Goal: Task Accomplishment & Management: Complete application form

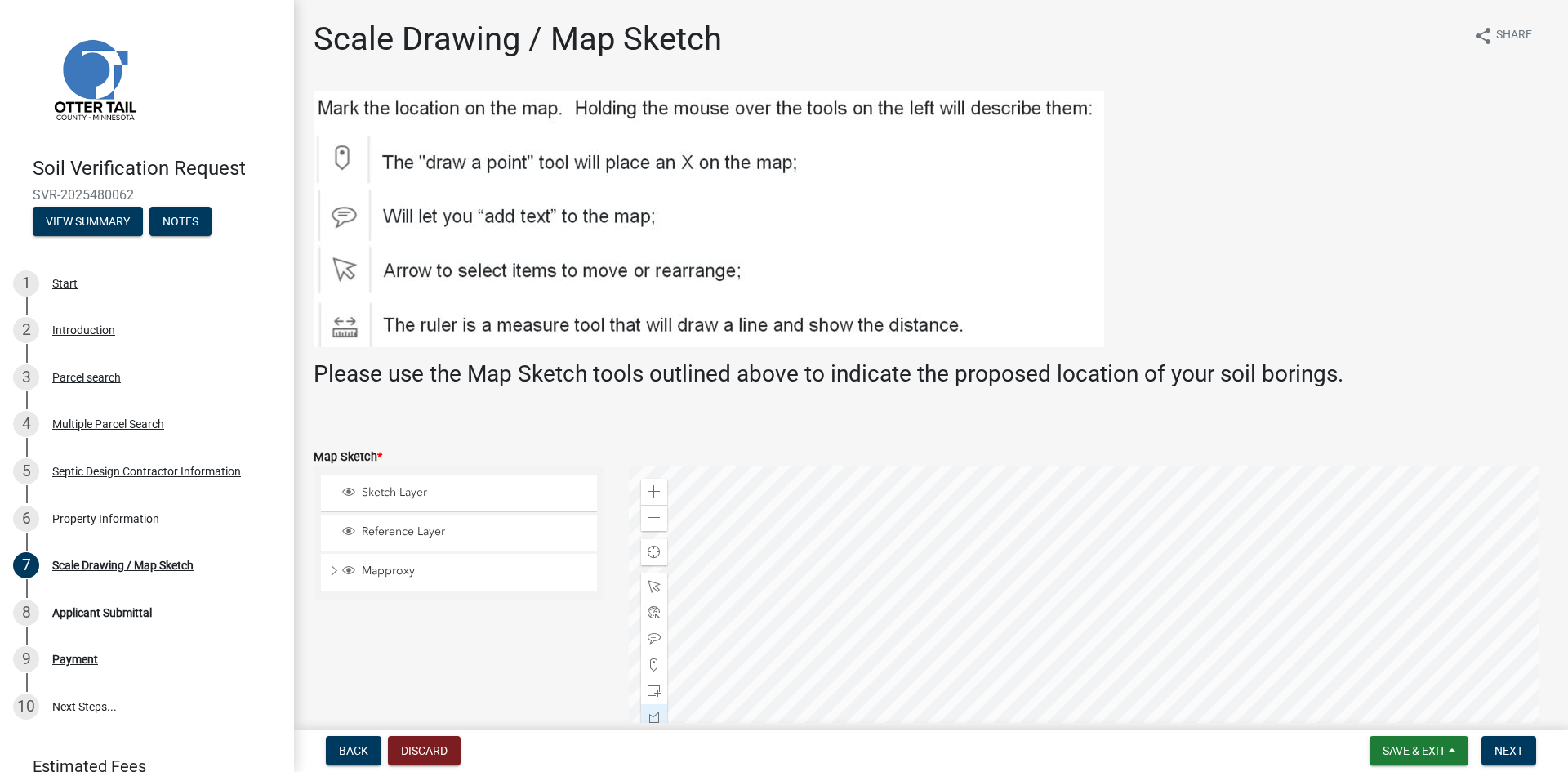
scroll to position [351, 0]
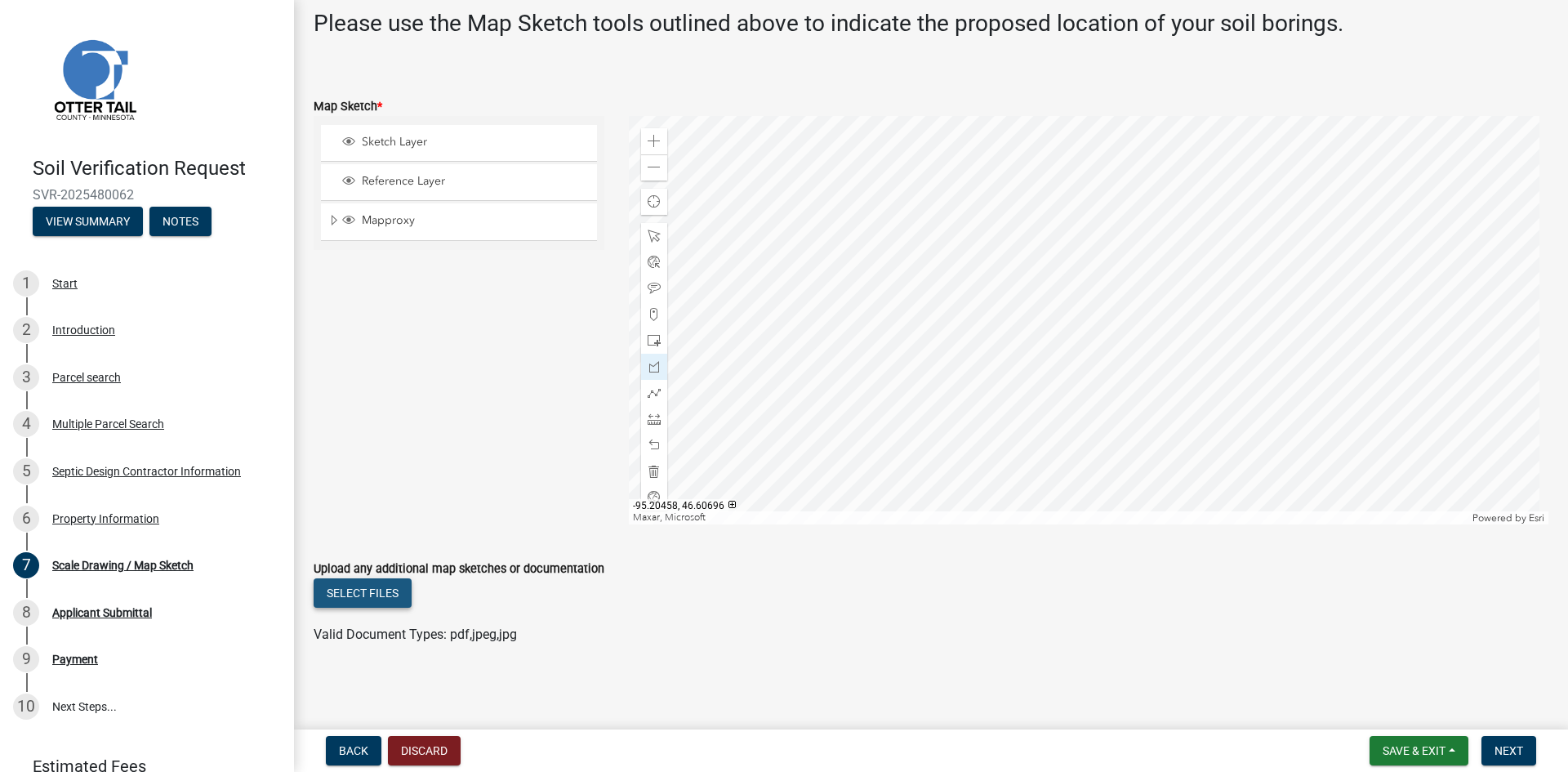
click at [358, 595] on button "Select files" at bounding box center [362, 593] width 98 height 30
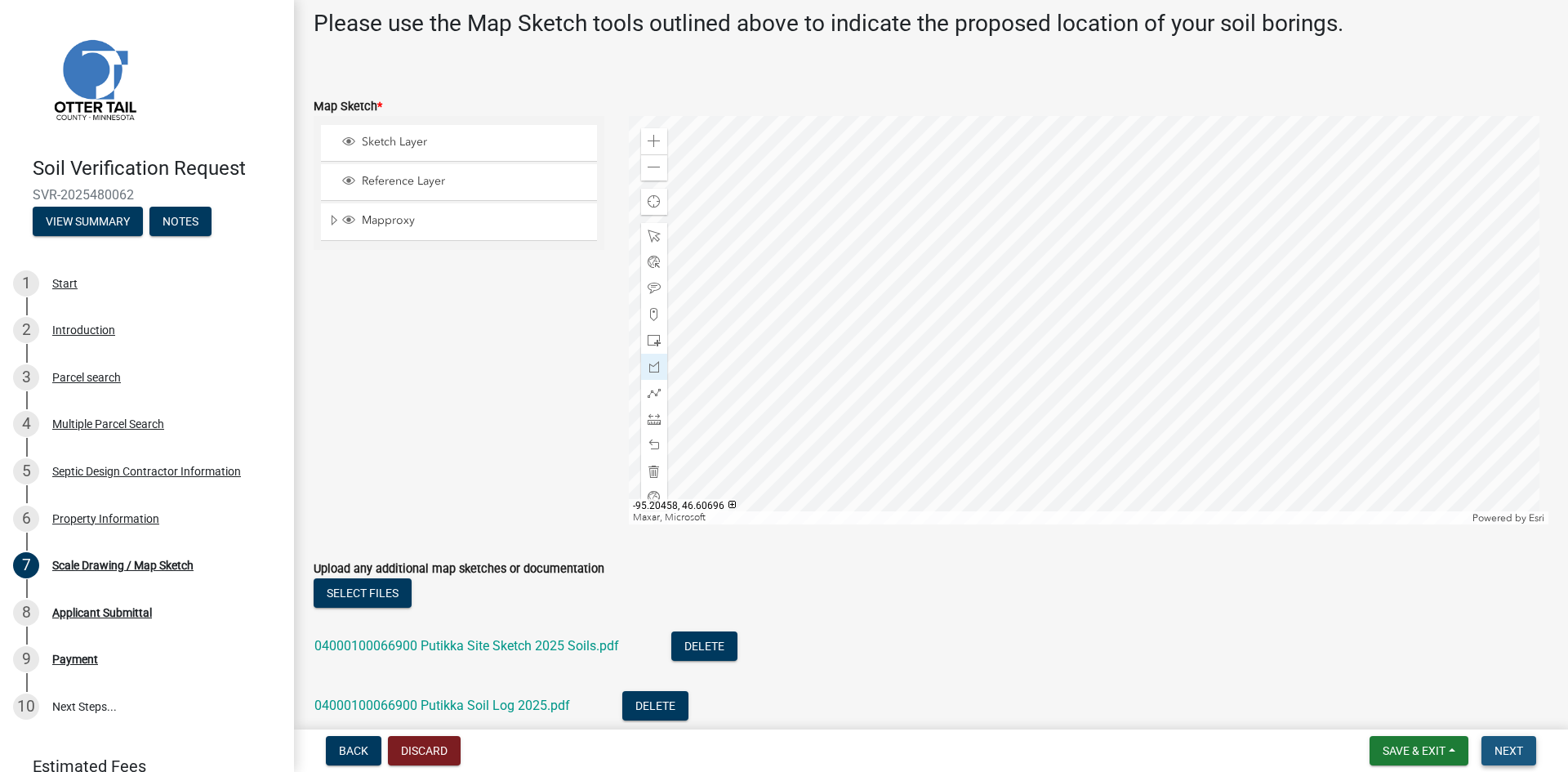
click at [1502, 751] on span "Next" at bounding box center [1509, 750] width 29 height 13
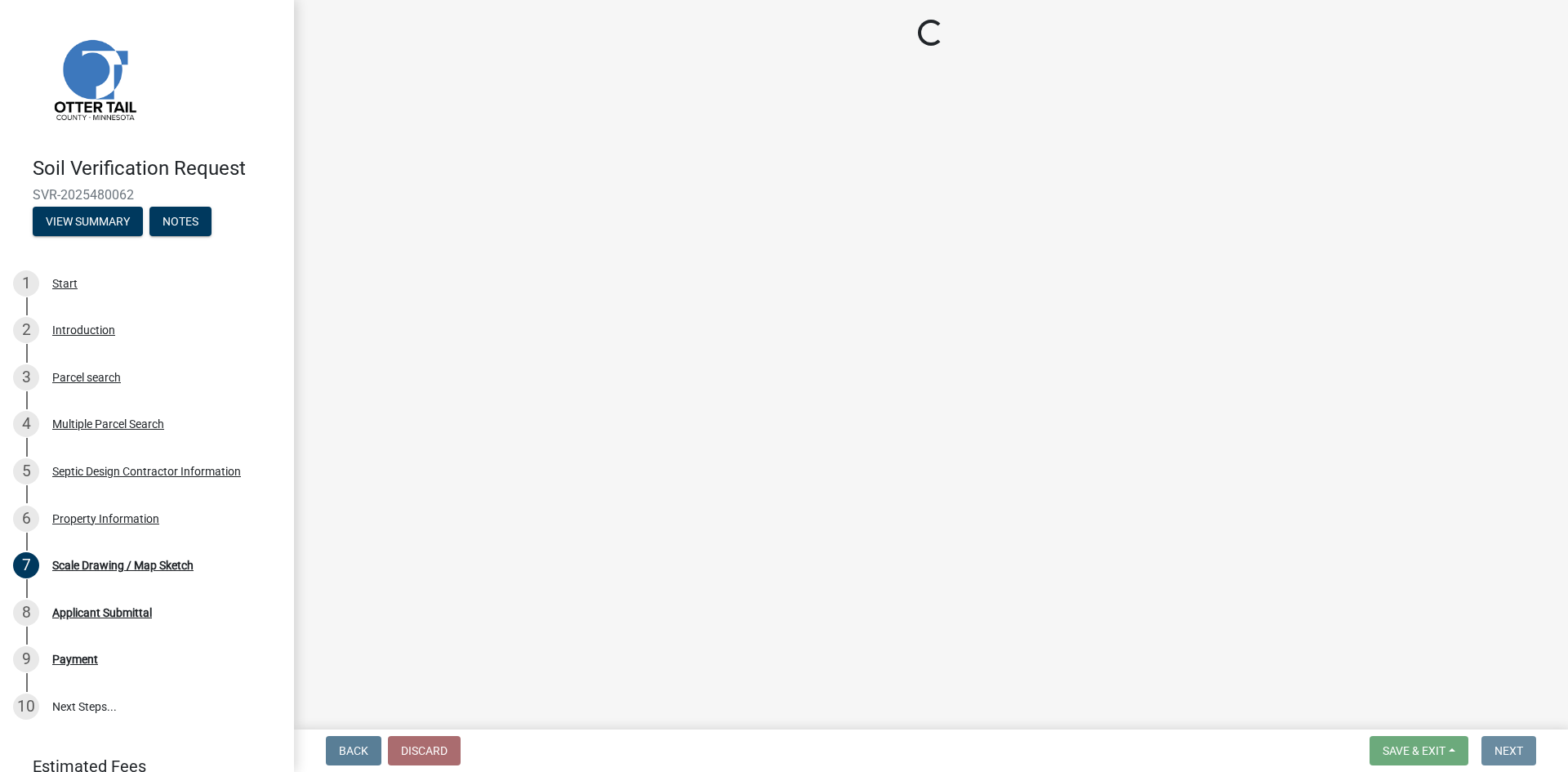
scroll to position [0, 0]
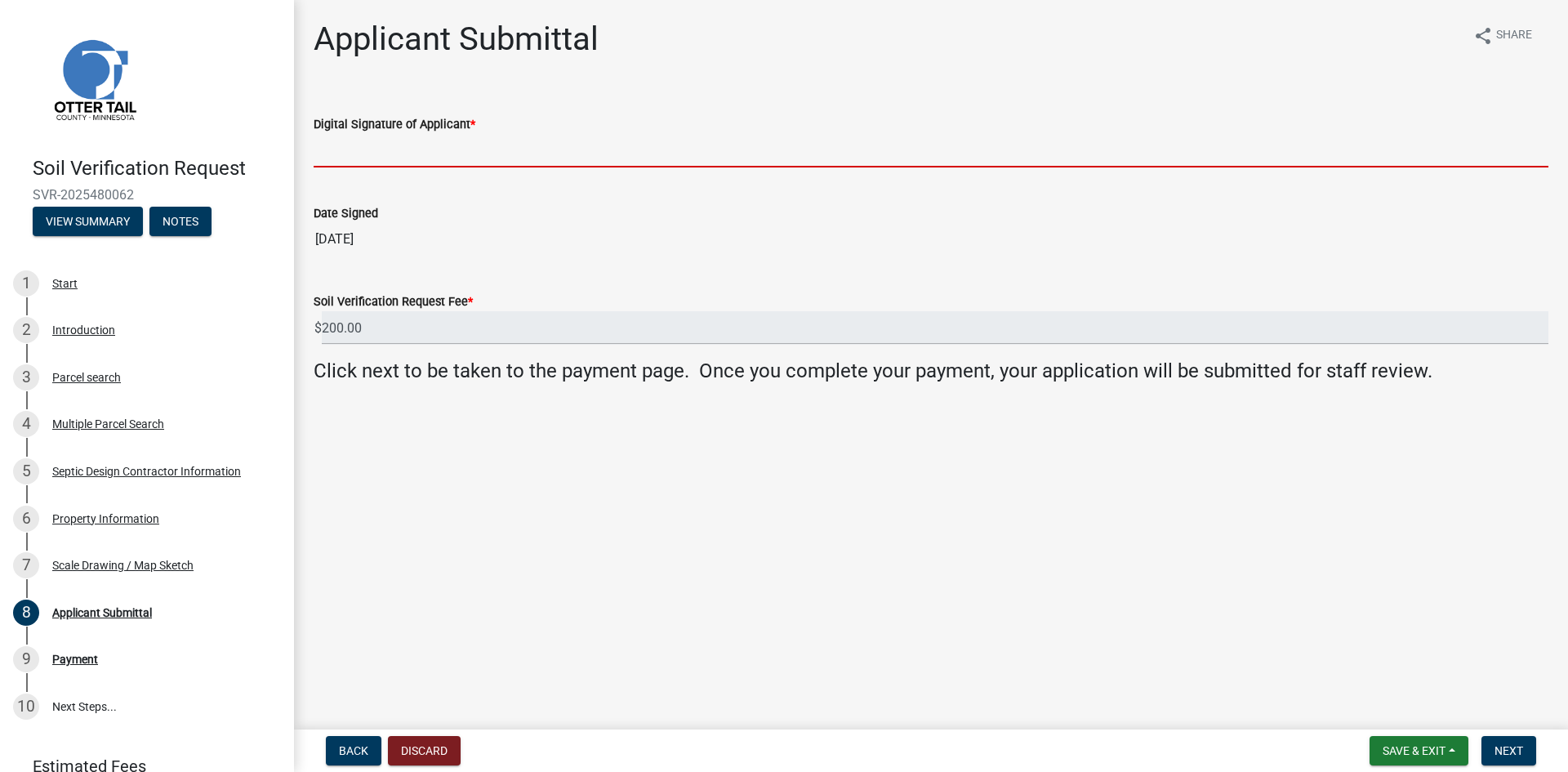
click at [408, 158] on input "Digital Signature of Applicant *" at bounding box center [931, 150] width 1235 height 33
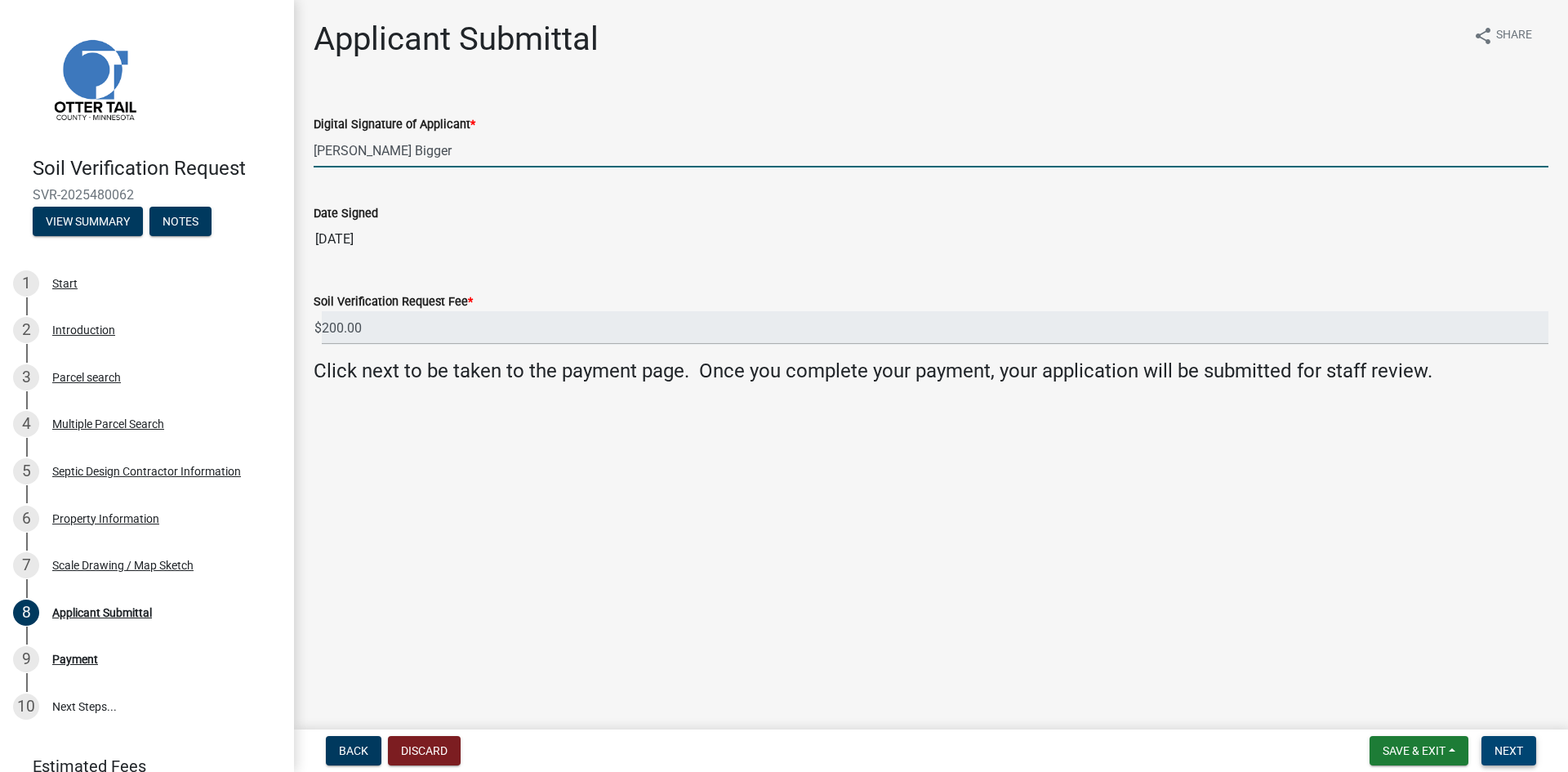
type input "Brant Bigger"
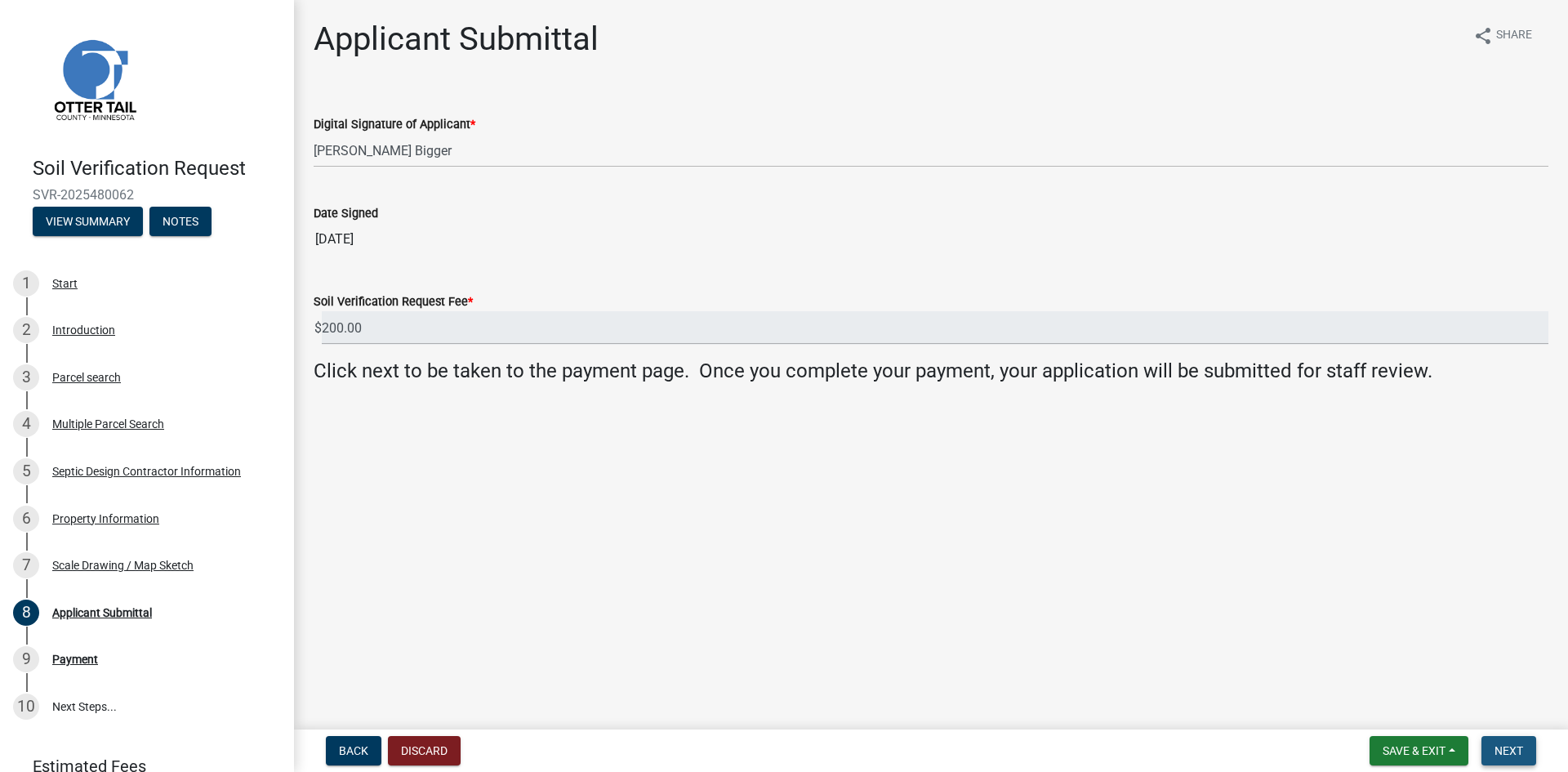
click at [1514, 747] on span "Next" at bounding box center [1509, 750] width 29 height 13
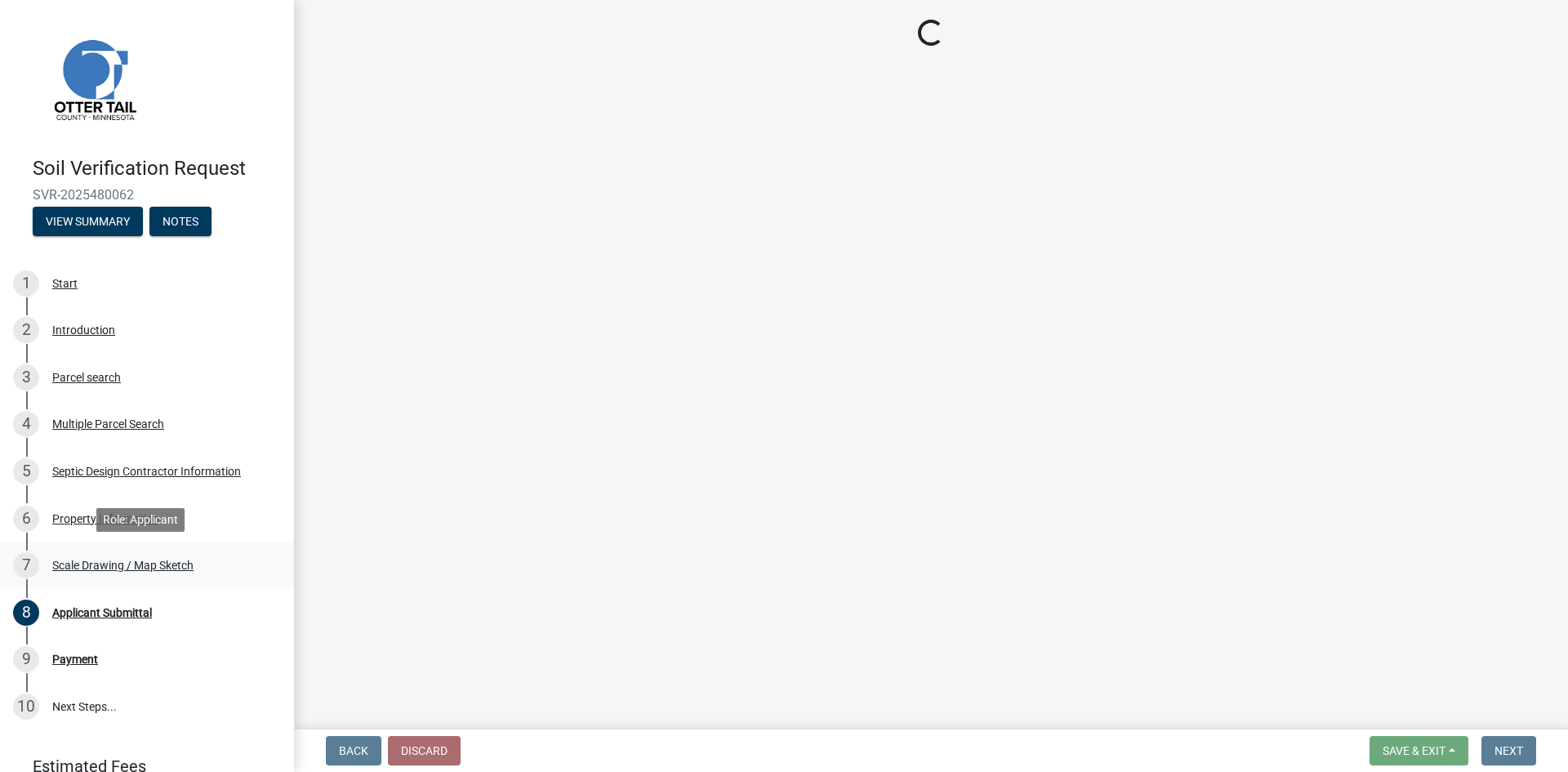
click at [127, 566] on div "Scale Drawing / Map Sketch" at bounding box center [123, 565] width 141 height 12
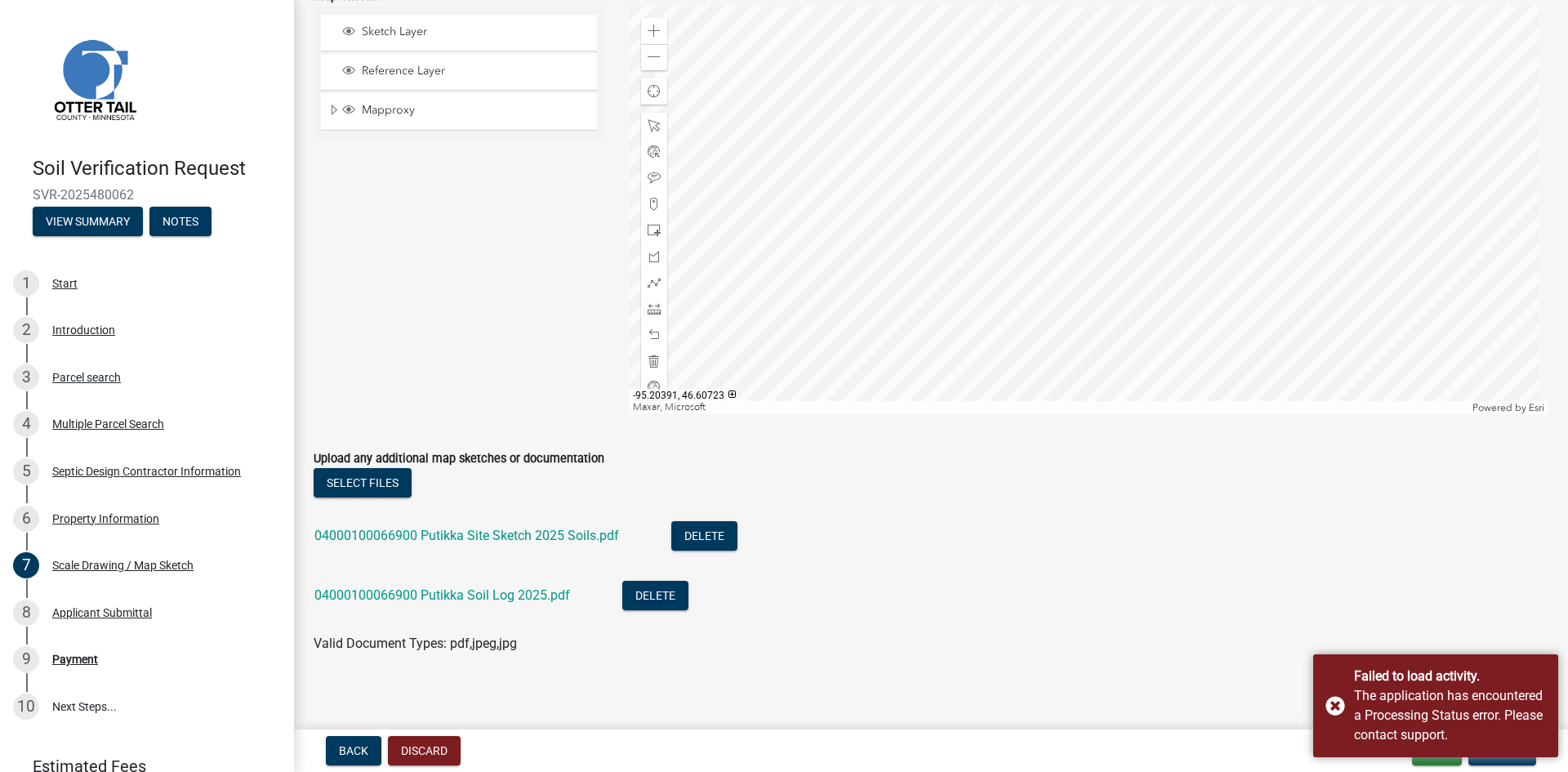
scroll to position [470, 0]
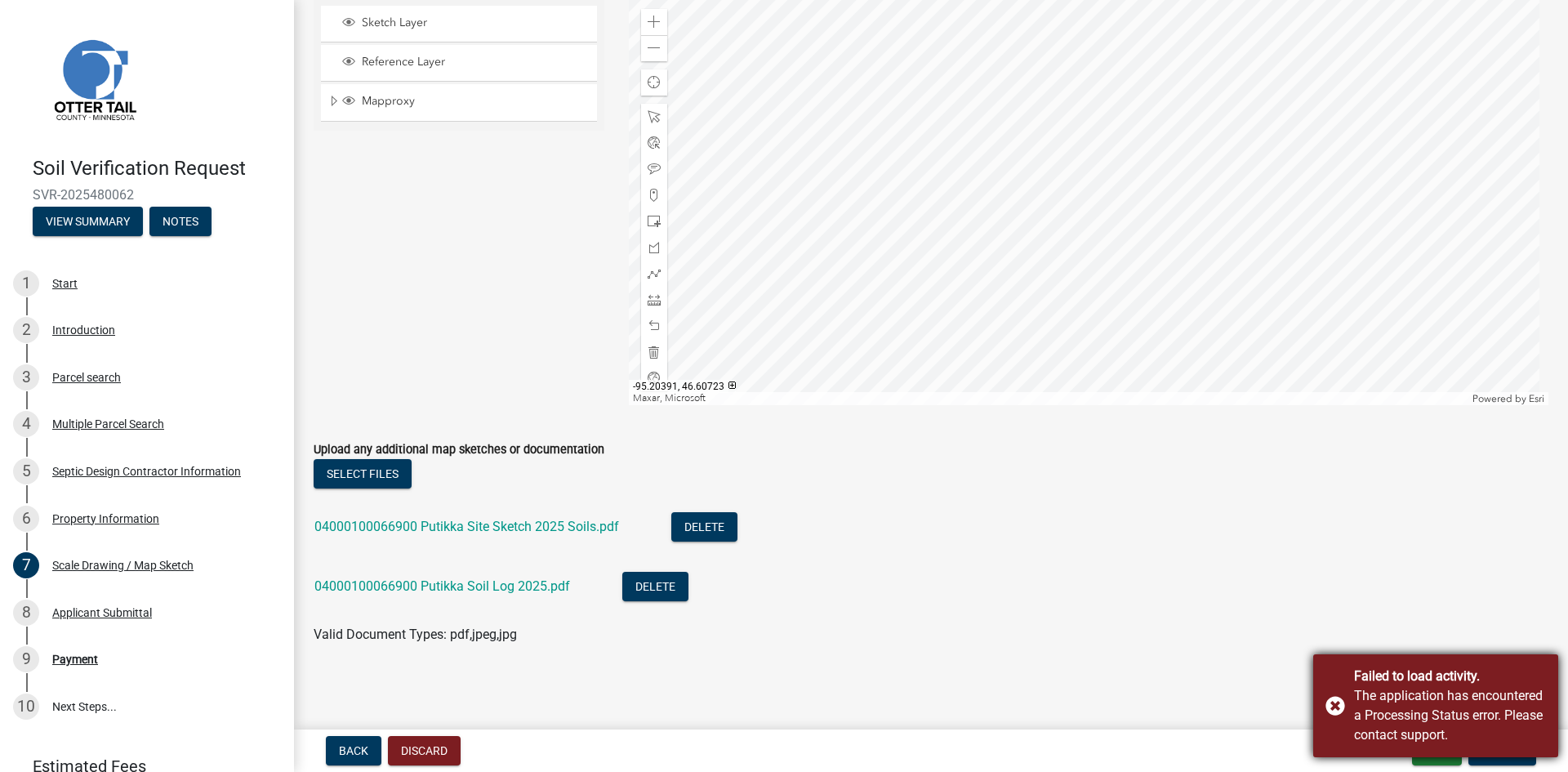
click at [1334, 705] on div "Failed to load activity. The application has encountered a Processing Status er…" at bounding box center [1435, 706] width 245 height 103
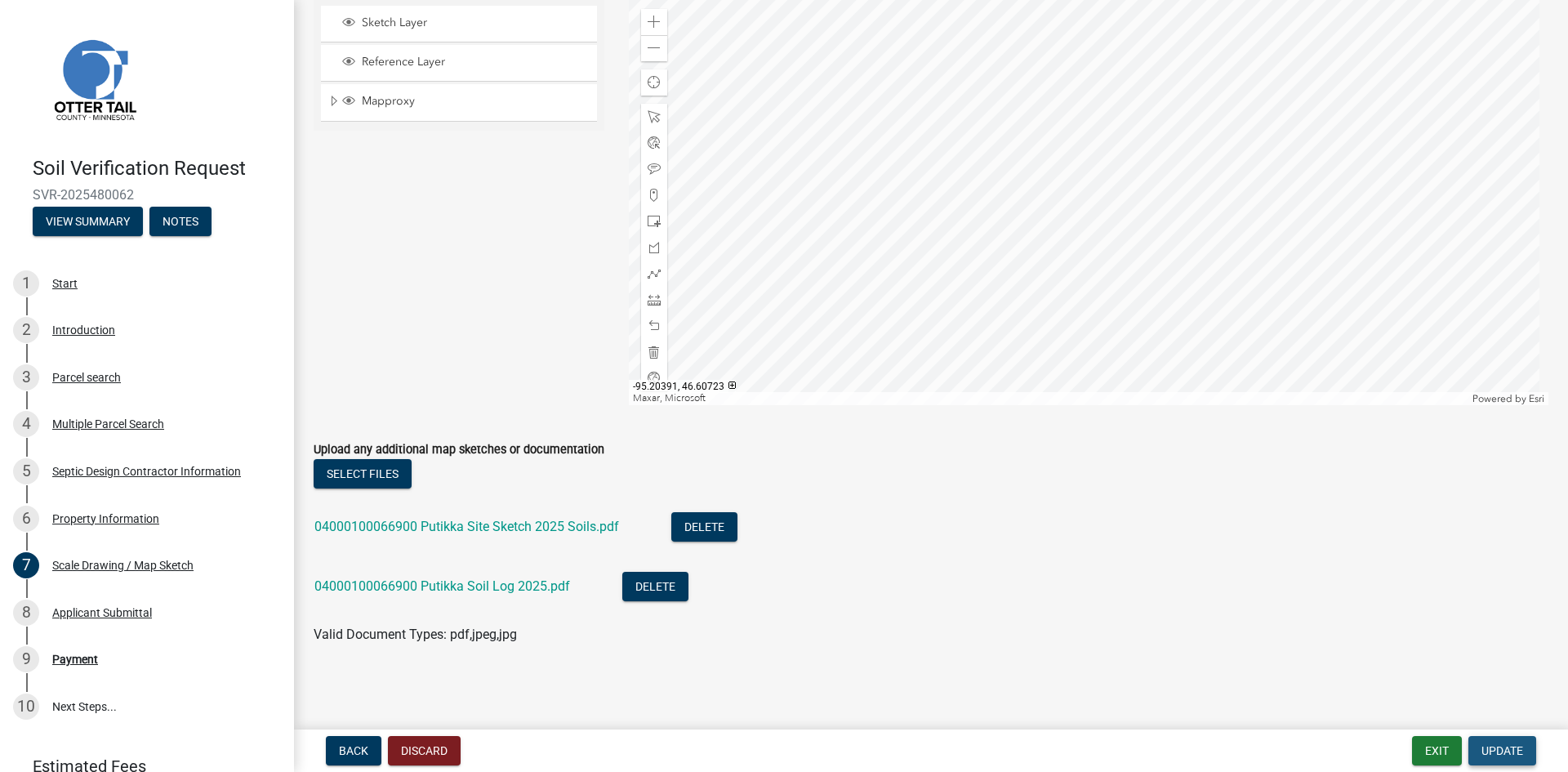
click at [1500, 752] on span "Update" at bounding box center [1503, 750] width 42 height 13
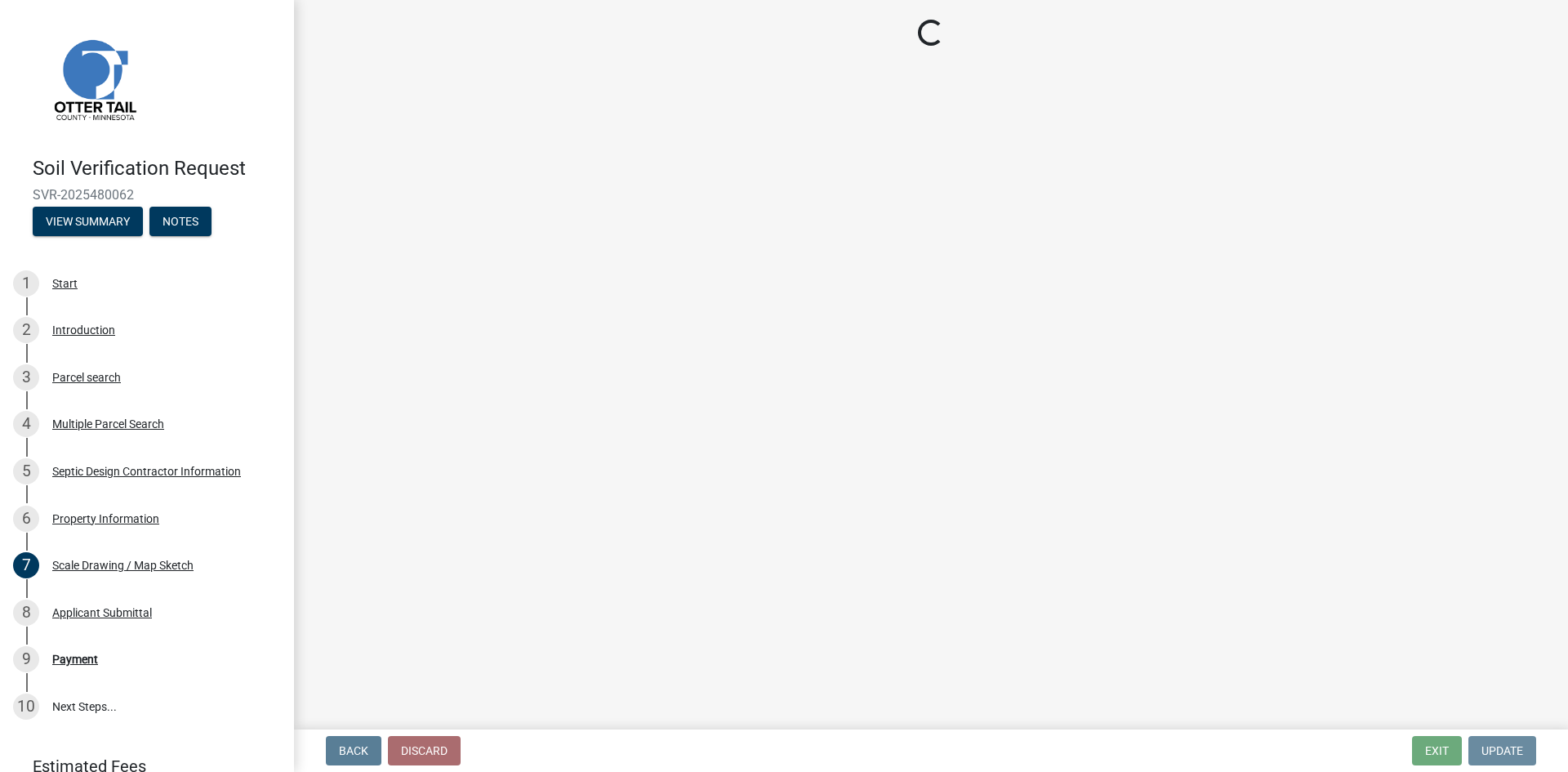
scroll to position [0, 0]
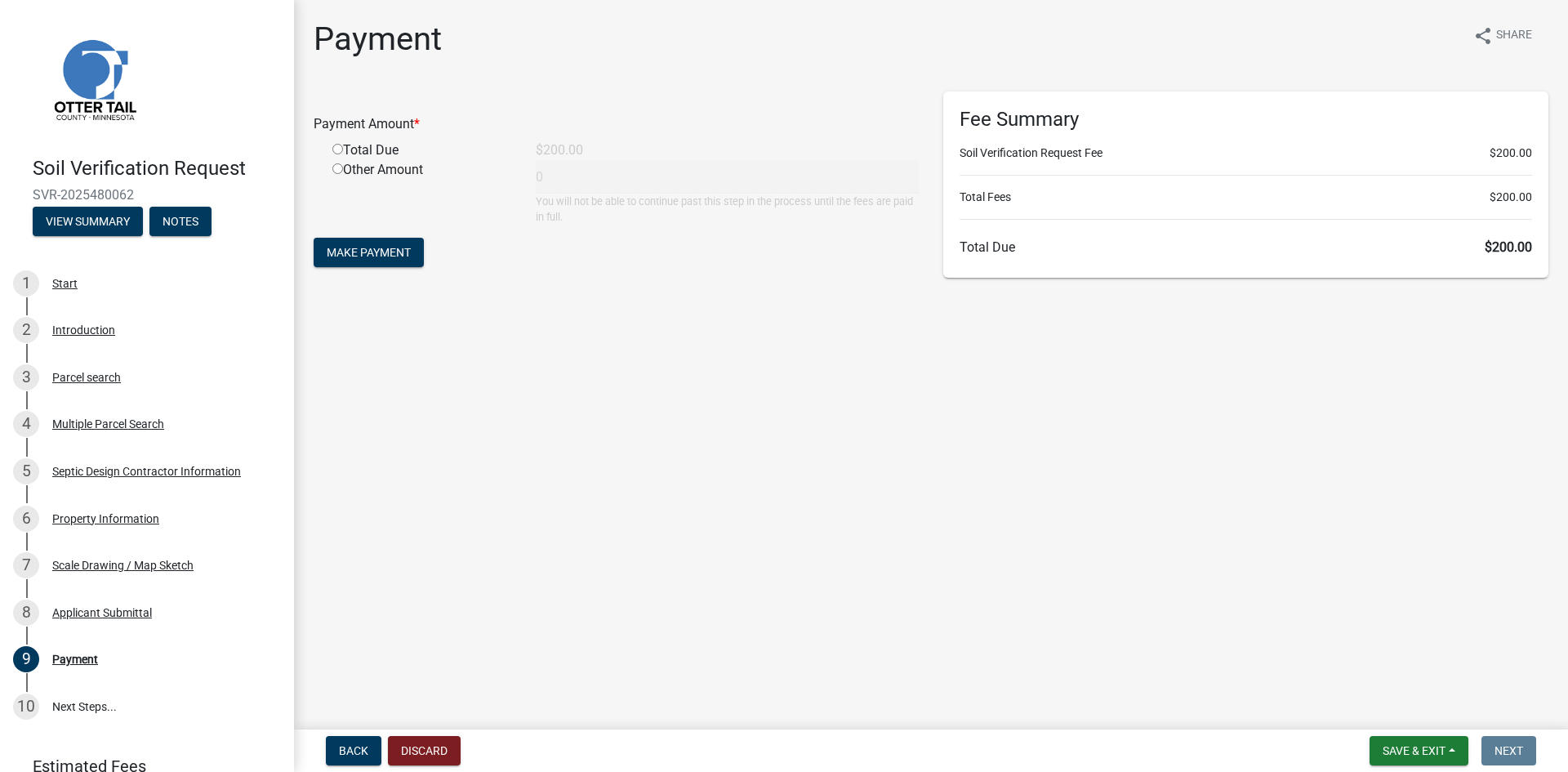
click at [361, 153] on div "Total Due" at bounding box center [421, 150] width 203 height 20
click at [338, 153] on input "radio" at bounding box center [338, 149] width 11 height 11
radio input "true"
type input "200"
click at [366, 255] on span "Make Payment" at bounding box center [369, 252] width 84 height 13
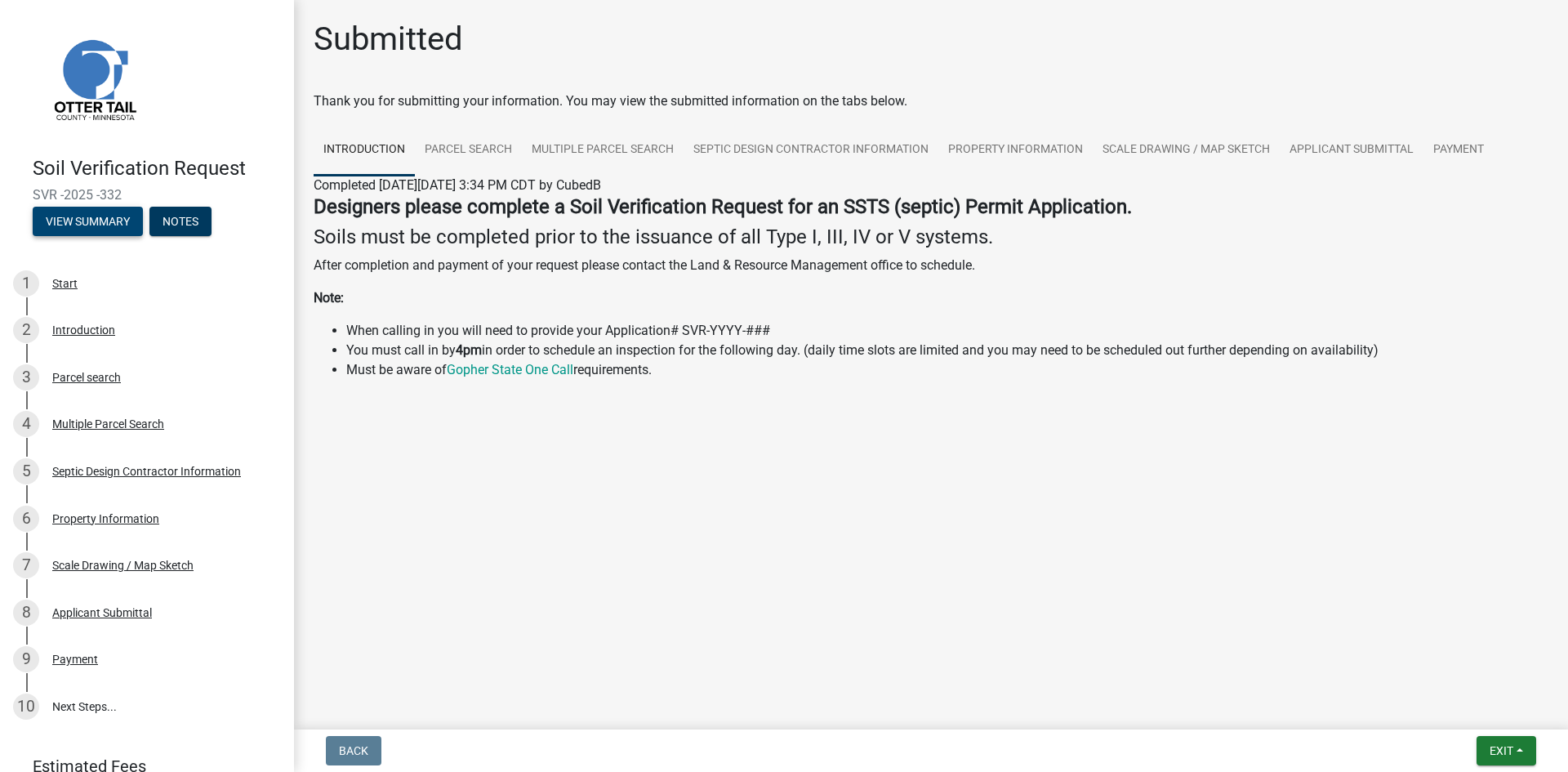
click at [89, 216] on button "View Summary" at bounding box center [88, 221] width 110 height 30
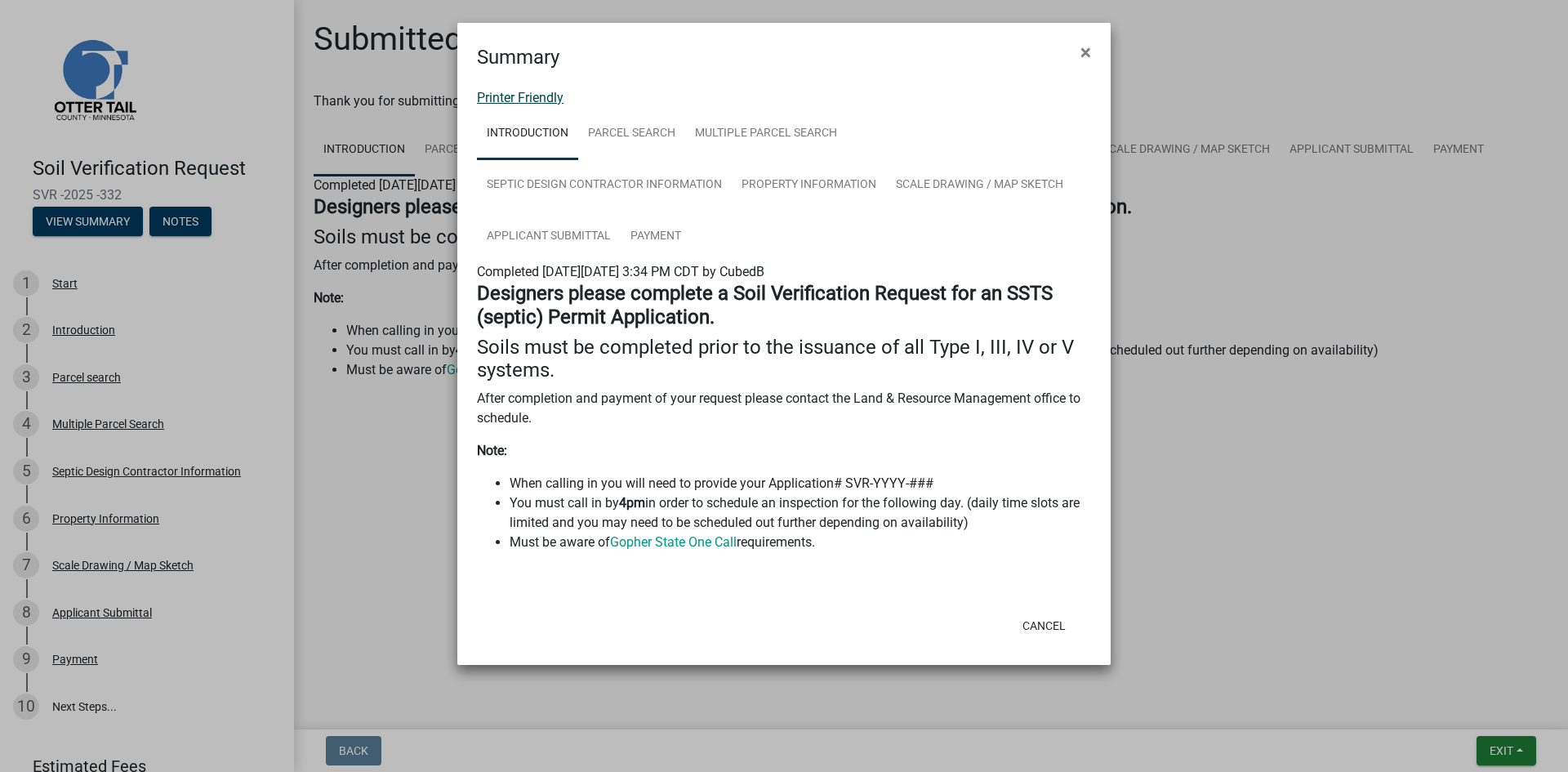
click at [538, 96] on link "Printer Friendly" at bounding box center [521, 97] width 87 height 15
click at [1039, 620] on button "Cancel" at bounding box center [1044, 626] width 70 height 30
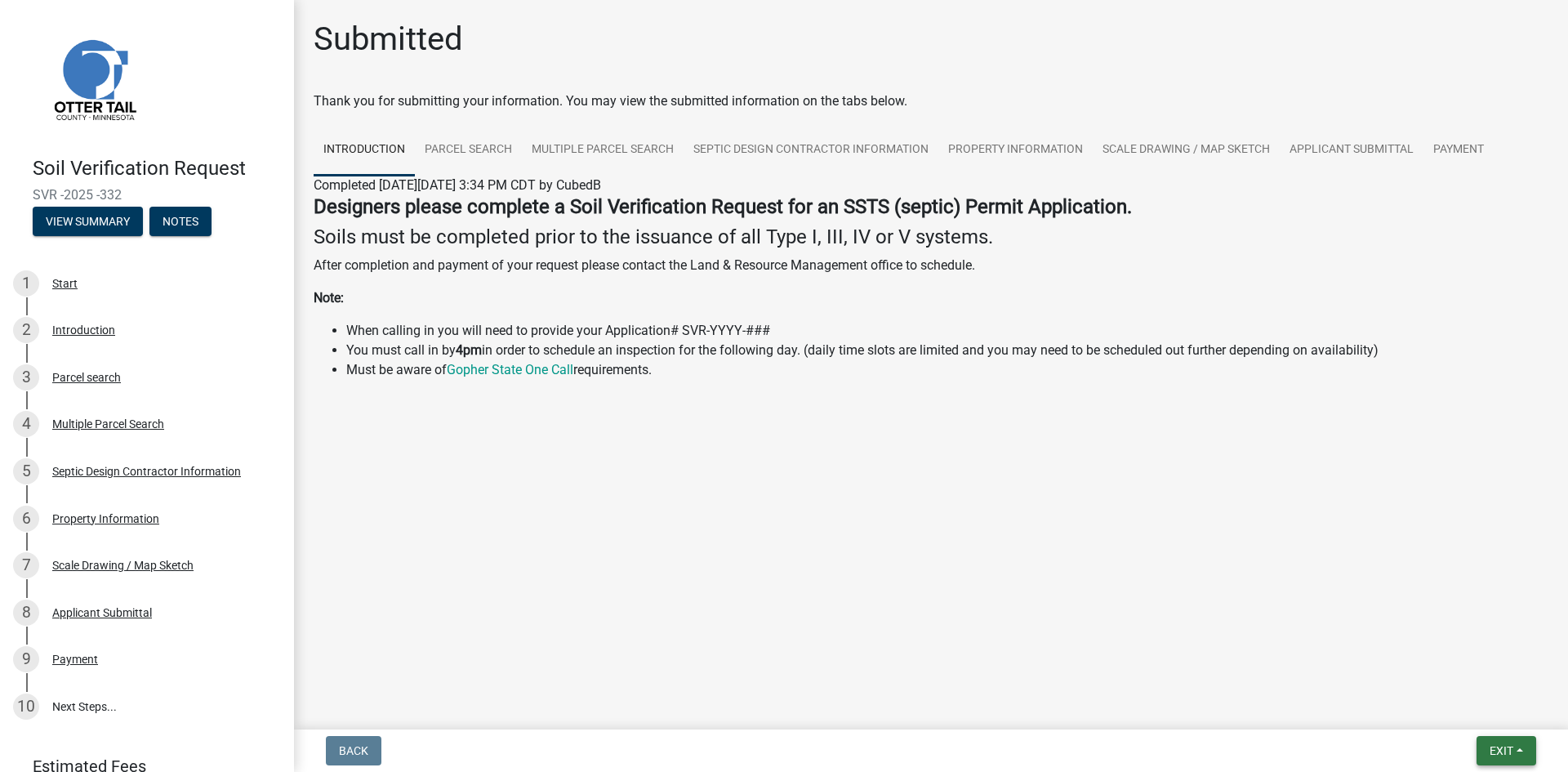
click at [1491, 747] on span "Exit" at bounding box center [1502, 750] width 23 height 13
click at [1469, 712] on button "Save & Exit" at bounding box center [1471, 708] width 131 height 39
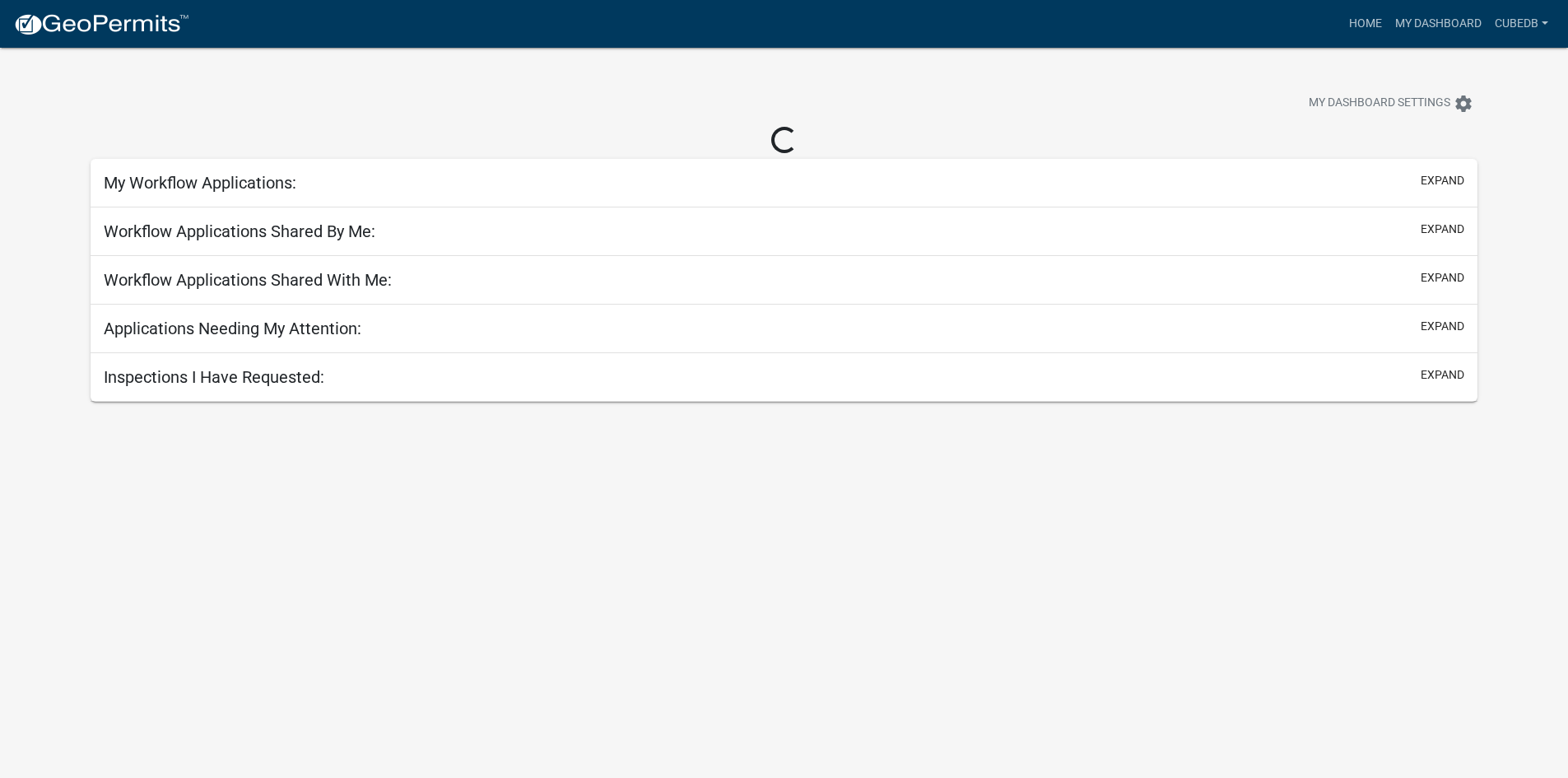
select select "3: 100"
